Goal: Transaction & Acquisition: Purchase product/service

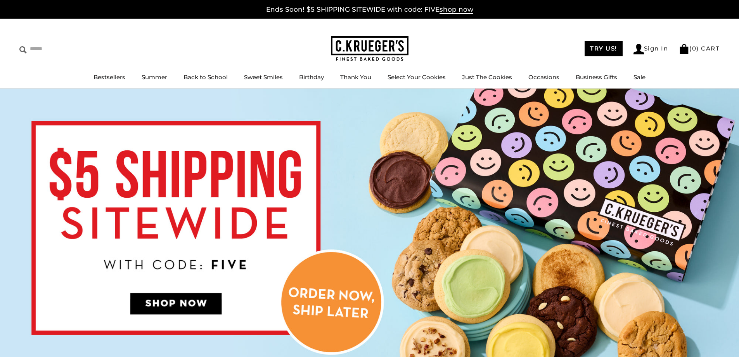
click at [37, 49] on input "Search" at bounding box center [65, 49] width 92 height 12
type input "****"
click at [140, 43] on input "******" at bounding box center [150, 48] width 21 height 10
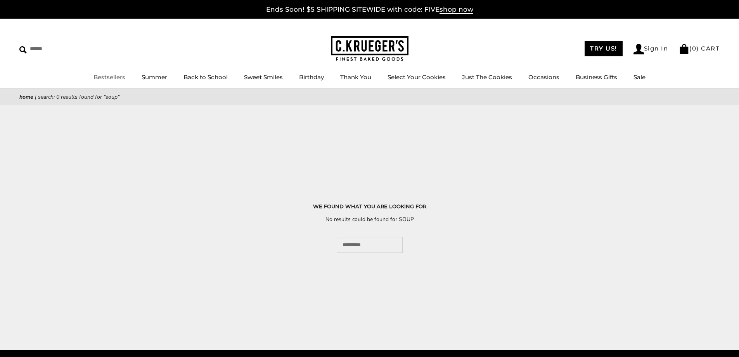
click at [104, 75] on link "Bestsellers" at bounding box center [110, 76] width 32 height 7
